Goal: Download file/media

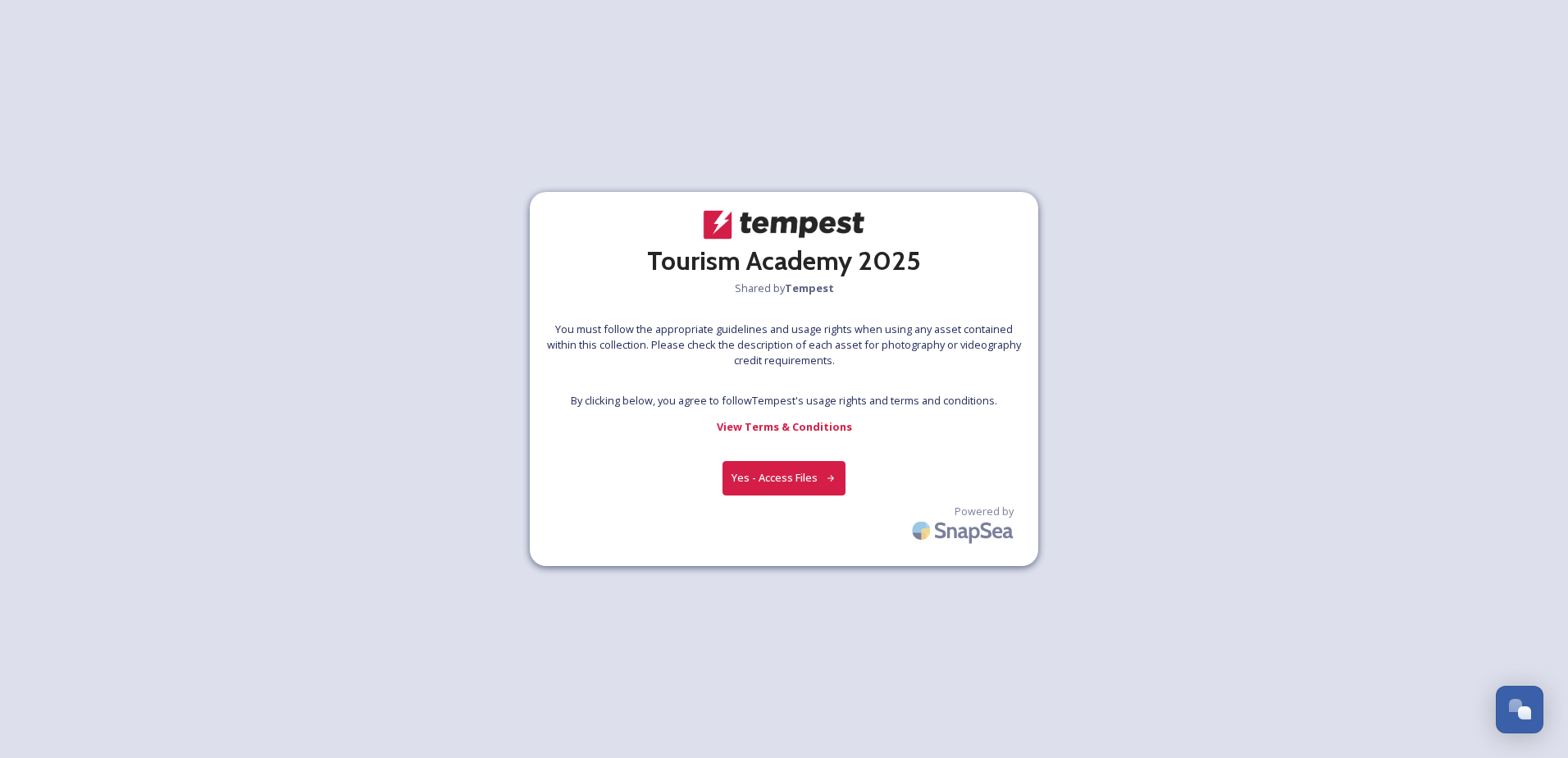
click at [796, 478] on button "Yes - Access Files" at bounding box center [784, 479] width 123 height 34
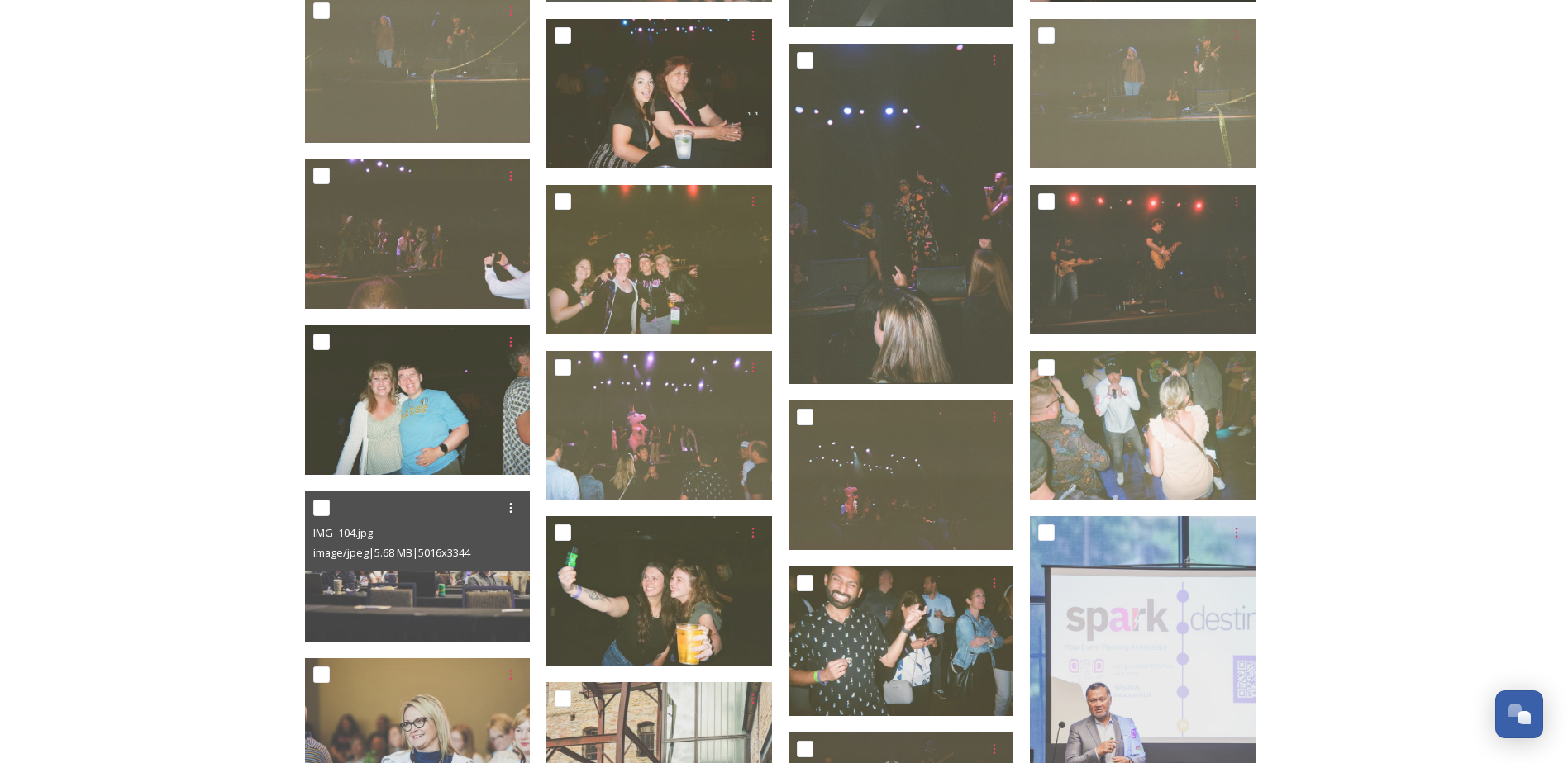
scroll to position [1405, 0]
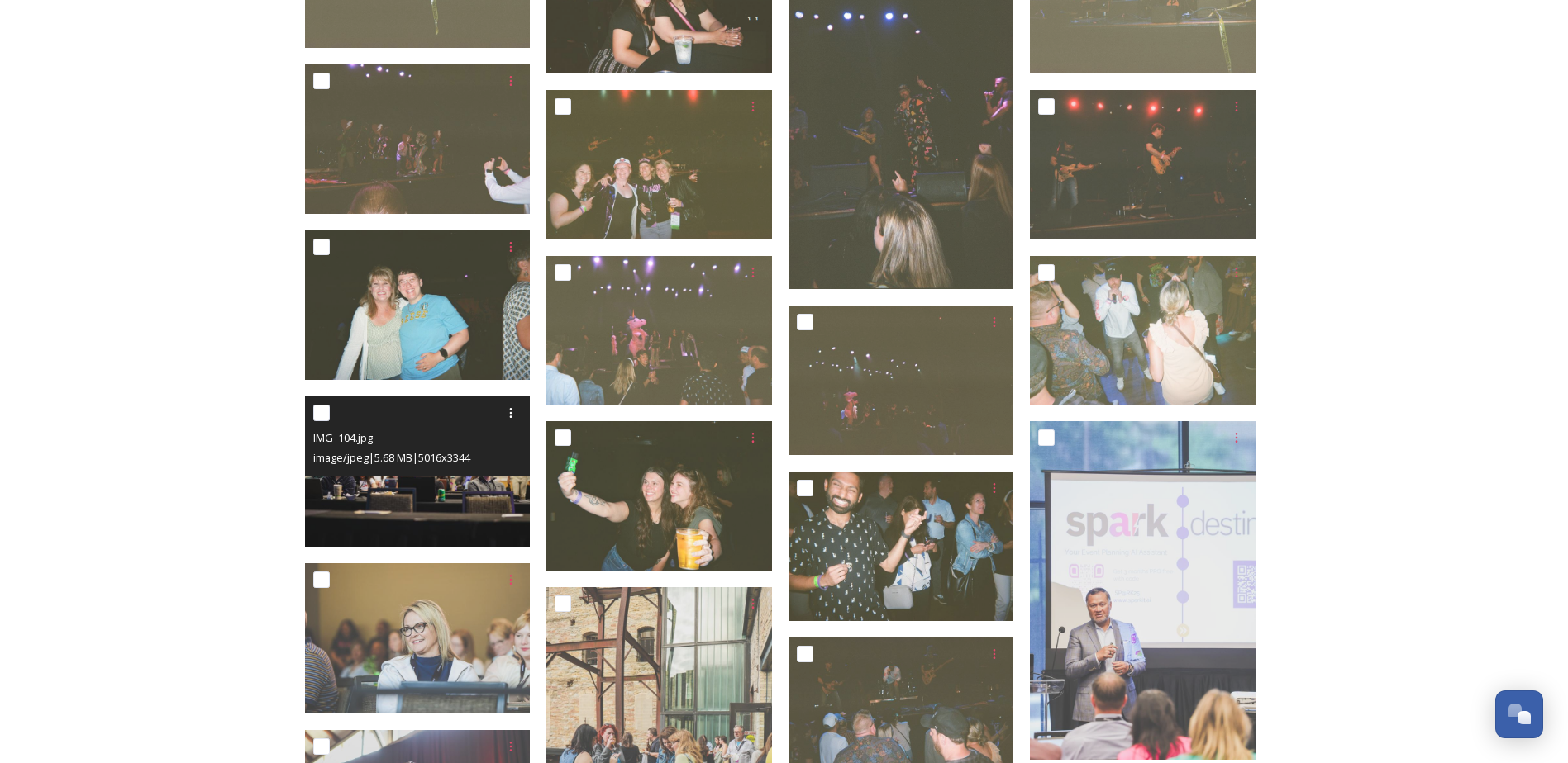
click at [327, 492] on img at bounding box center [417, 471] width 226 height 150
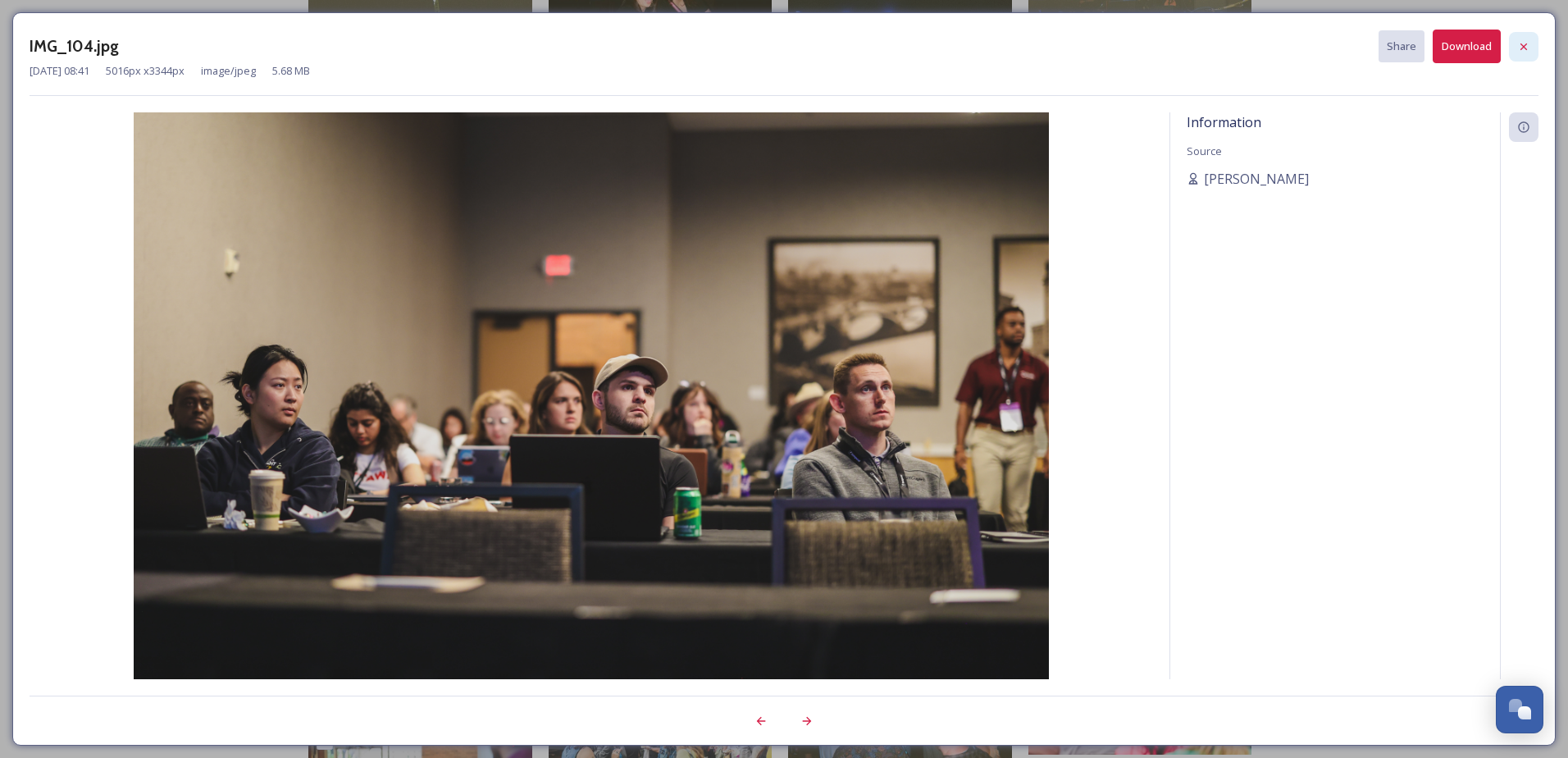
click at [1522, 56] on div at bounding box center [1523, 46] width 29 height 29
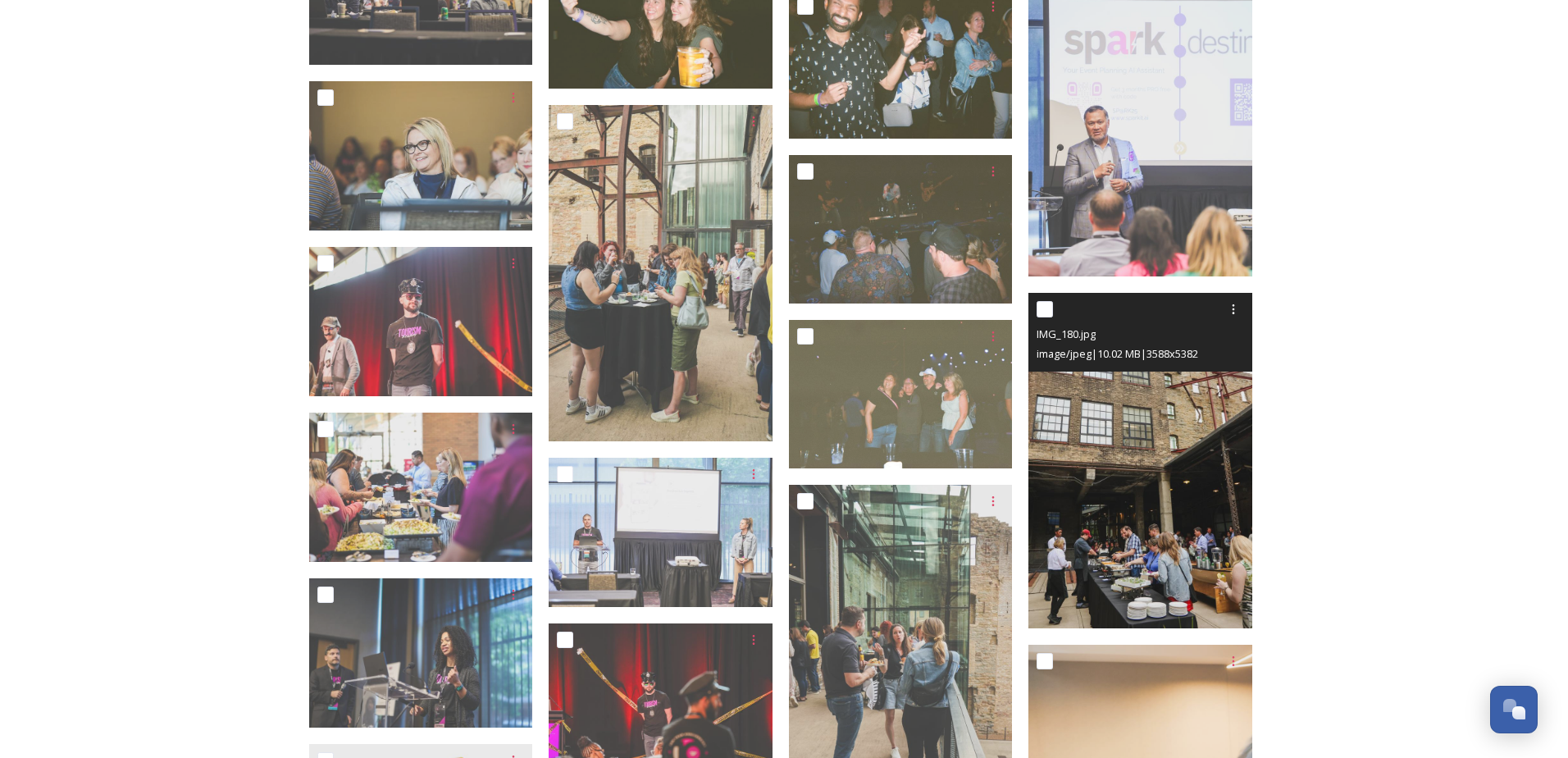
scroll to position [1887, 0]
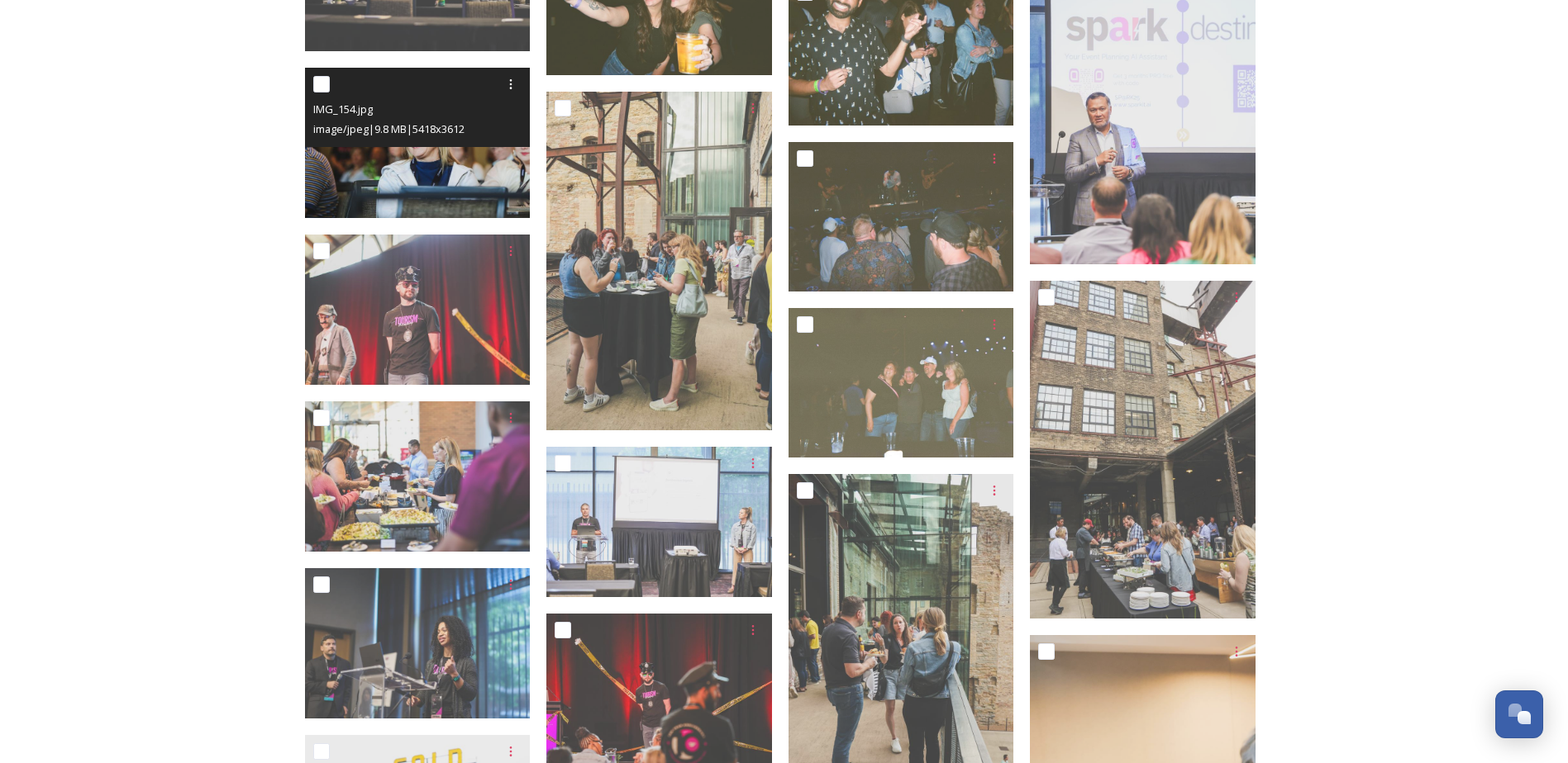
click at [455, 163] on img at bounding box center [417, 142] width 226 height 150
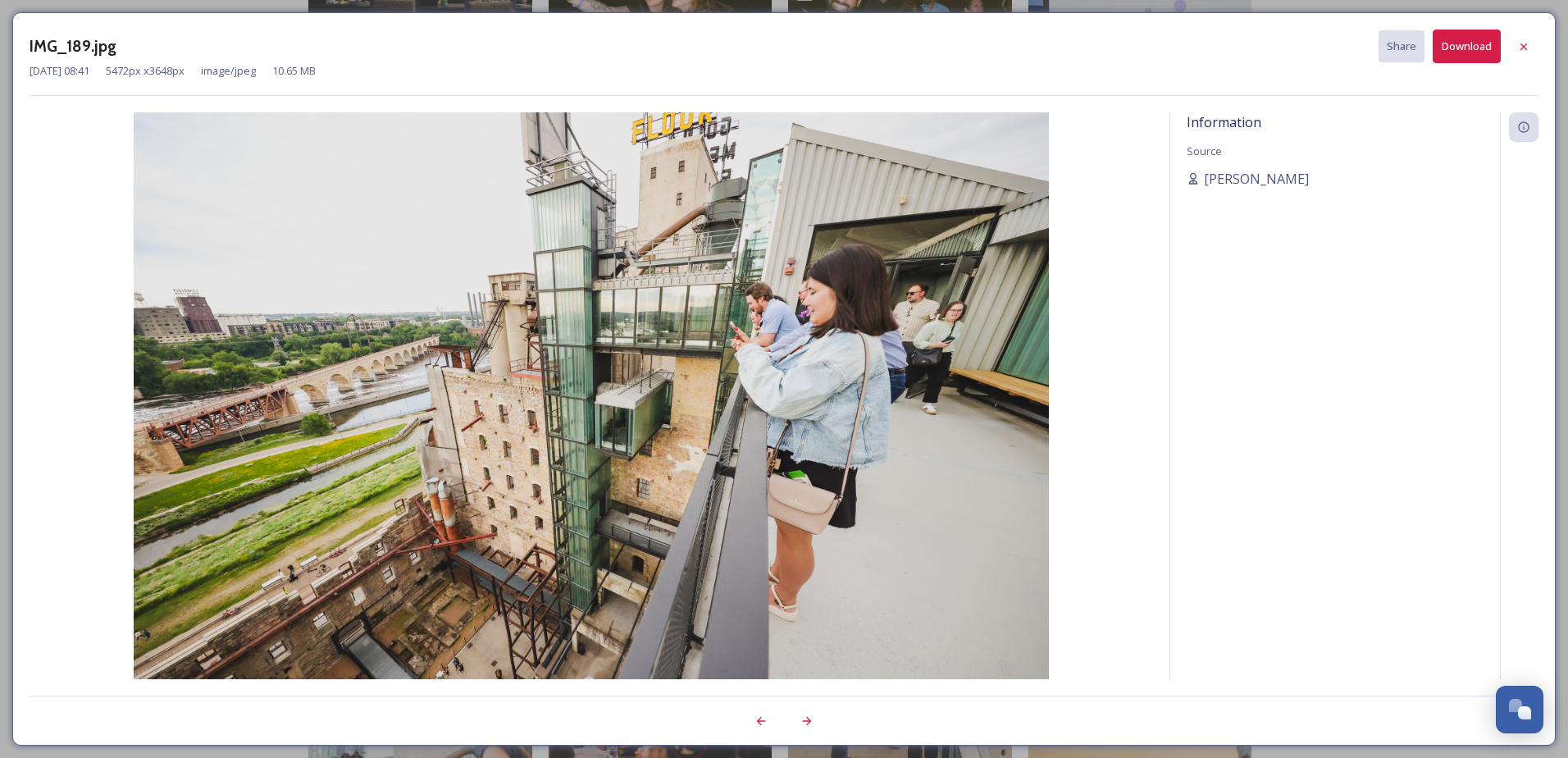
click at [805, 311] on img at bounding box center [591, 418] width 1124 height 611
click at [768, 321] on img at bounding box center [591, 418] width 1124 height 611
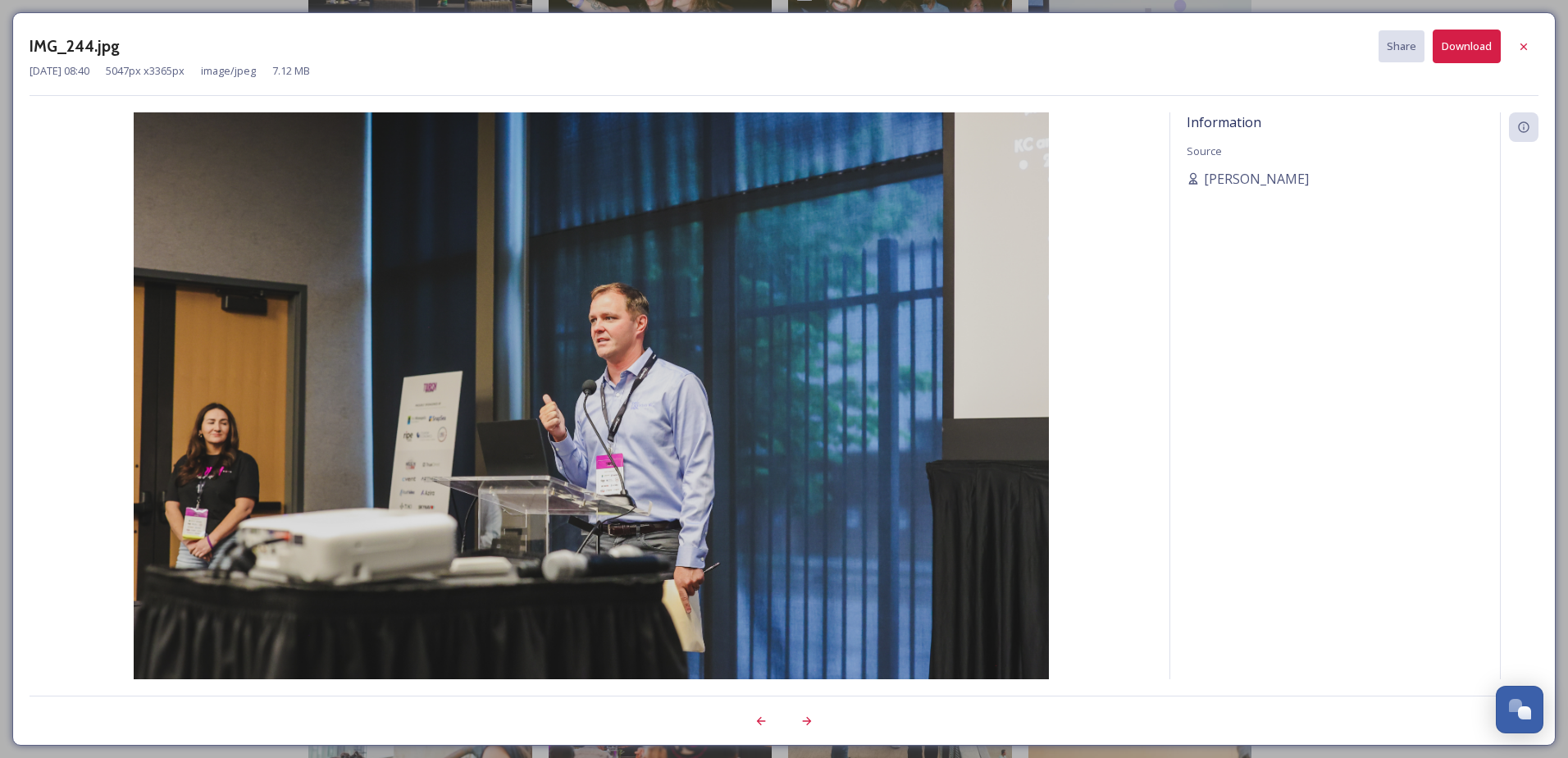
click at [1456, 43] on button "Download" at bounding box center [1467, 46] width 68 height 34
click at [1192, 368] on div "Information Source [PERSON_NAME]" at bounding box center [1335, 418] width 329 height 611
